Goal: Find specific page/section: Find specific page/section

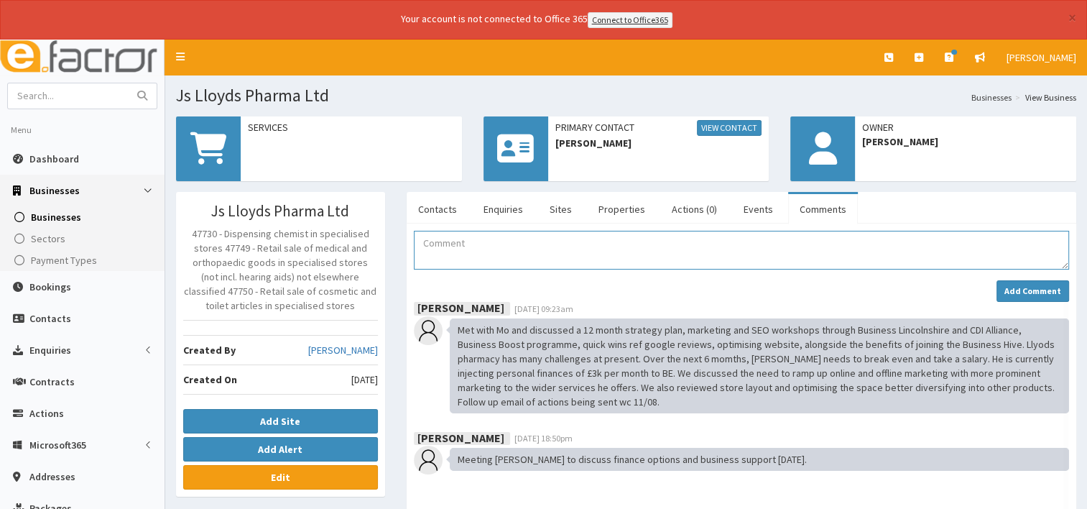
click at [455, 241] on textarea "Comment" at bounding box center [741, 250] width 655 height 39
type textarea "1"
type textarea "[DATE] Meeting booked for [DATE]"
drag, startPoint x: 1026, startPoint y: 282, endPoint x: 1036, endPoint y: 263, distance: 21.9
click at [1035, 266] on div "[DATE] Meeting booked for [DATE] Add Comment" at bounding box center [741, 266] width 655 height 71
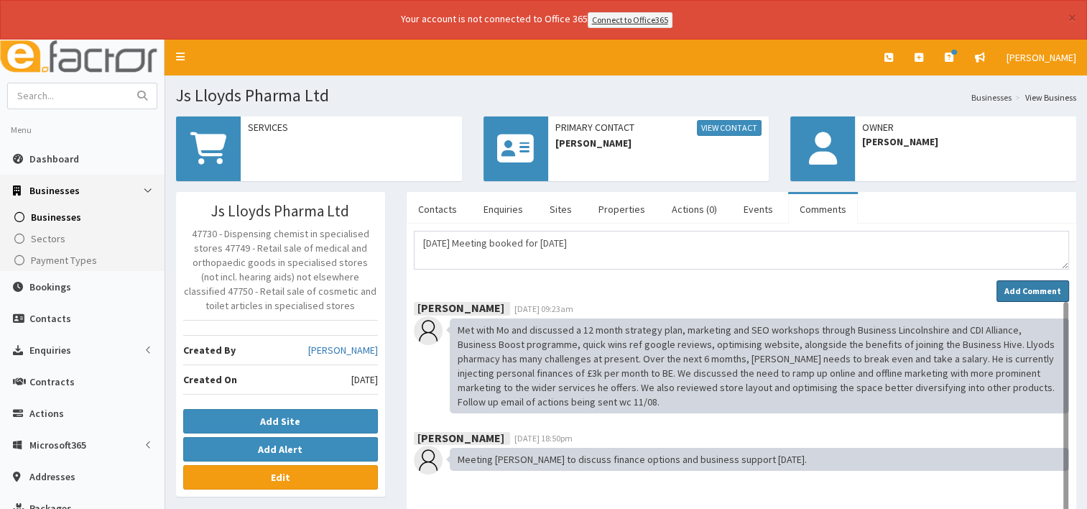
click at [1020, 285] on strong "Add Comment" at bounding box center [1033, 290] width 57 height 11
click at [1031, 285] on strong "Add Comment" at bounding box center [1033, 290] width 57 height 11
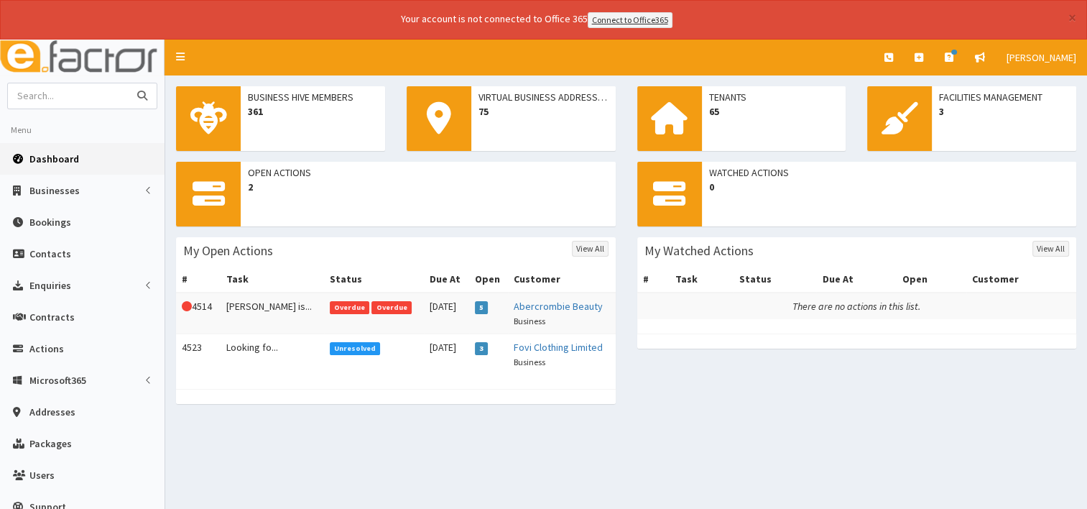
click at [42, 96] on input "text" at bounding box center [68, 95] width 121 height 25
type input "pit stop pantry"
click at [144, 91] on icon "submit" at bounding box center [142, 96] width 10 height 10
drag, startPoint x: 62, startPoint y: 98, endPoint x: 71, endPoint y: 77, distance: 22.8
click at [68, 80] on aside "Menu Dashboard Businesses Businesses Sectors" at bounding box center [82, 294] width 165 height 509
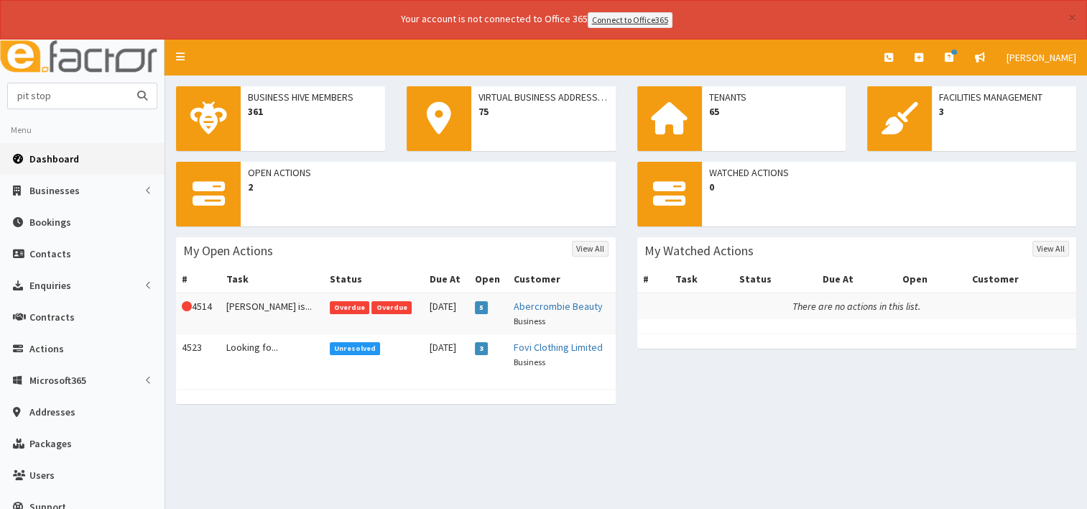
type input "pit stop"
click at [128, 83] on button "submit" at bounding box center [142, 95] width 29 height 25
